Goal: Information Seeking & Learning: Learn about a topic

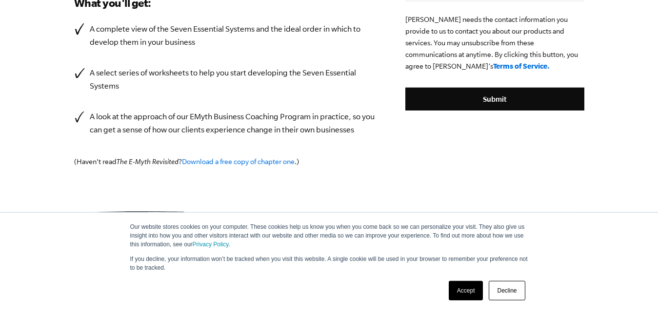
scroll to position [290, 0]
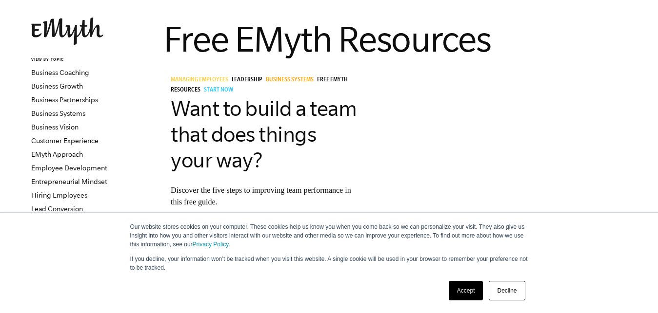
click at [507, 285] on link "Decline" at bounding box center [506, 290] width 36 height 19
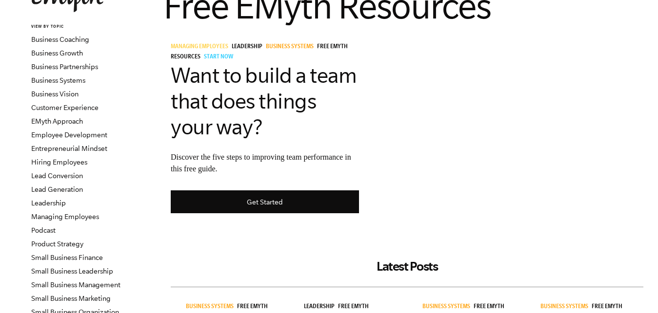
scroll to position [99, 0]
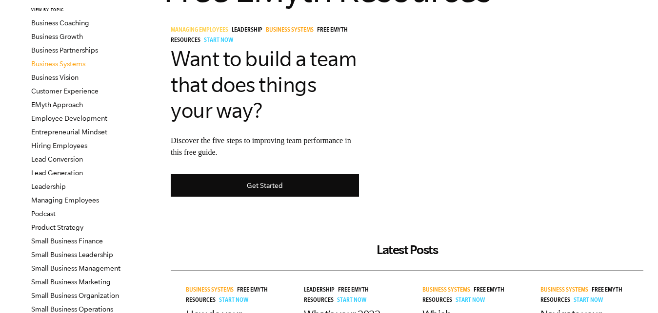
click at [69, 62] on link "Business Systems" at bounding box center [58, 64] width 54 height 8
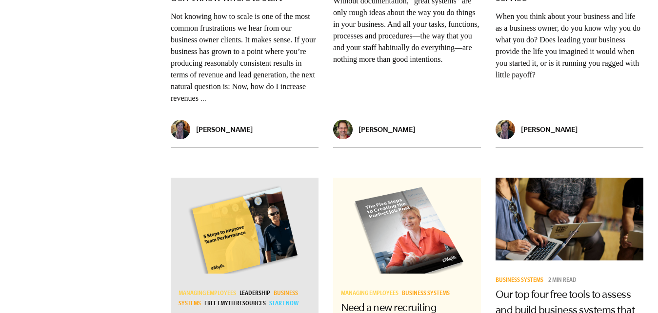
scroll to position [1392, 0]
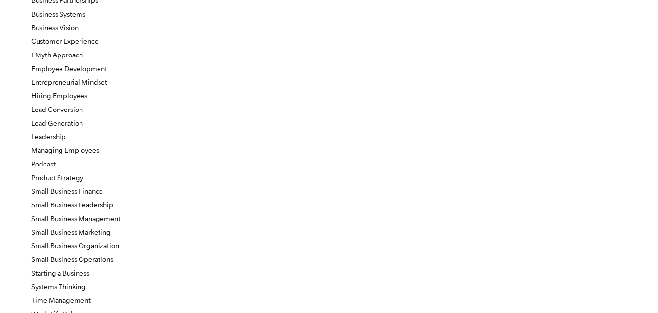
scroll to position [99, 0]
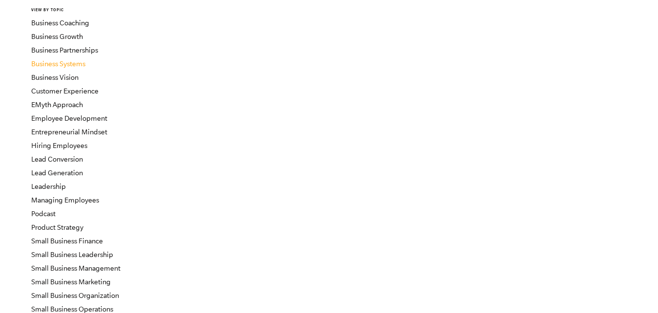
click at [73, 62] on link "Business Systems" at bounding box center [58, 64] width 54 height 8
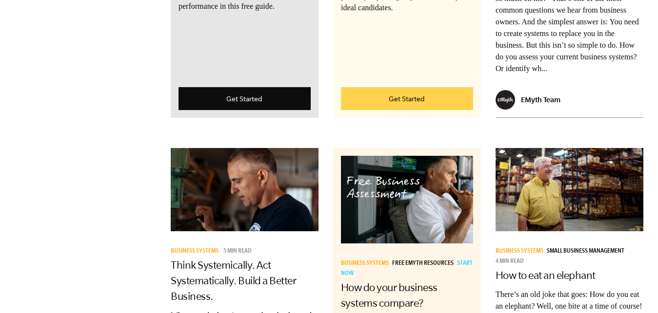
scroll to position [1939, 0]
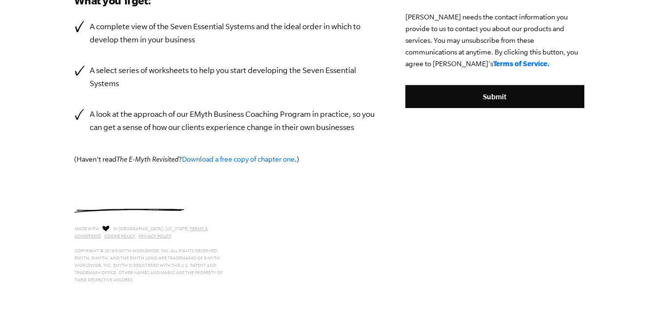
scroll to position [290, 0]
